Goal: Navigation & Orientation: Find specific page/section

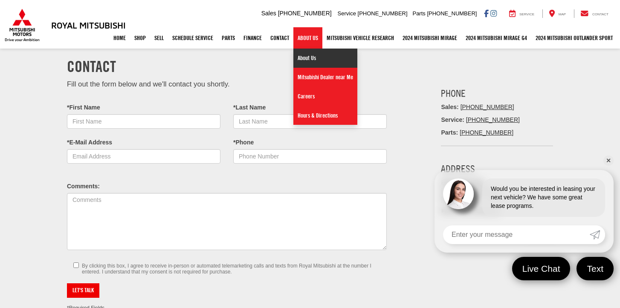
click at [299, 55] on link "About Us" at bounding box center [325, 58] width 64 height 19
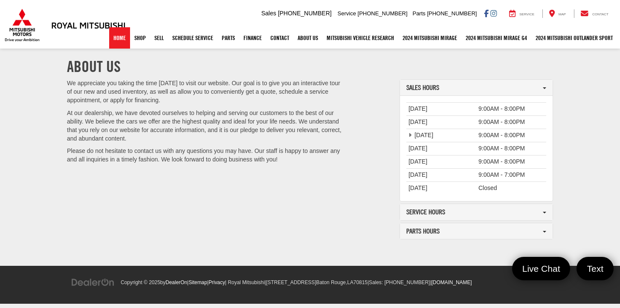
click at [109, 41] on link "Home" at bounding box center [119, 37] width 21 height 21
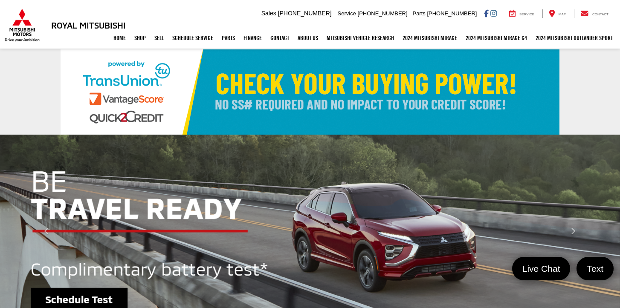
select select "Mitsubishi"
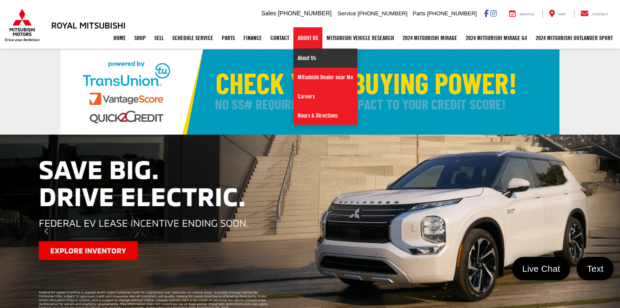
click at [305, 54] on link "About Us" at bounding box center [325, 58] width 64 height 19
